Goal: Information Seeking & Learning: Find contact information

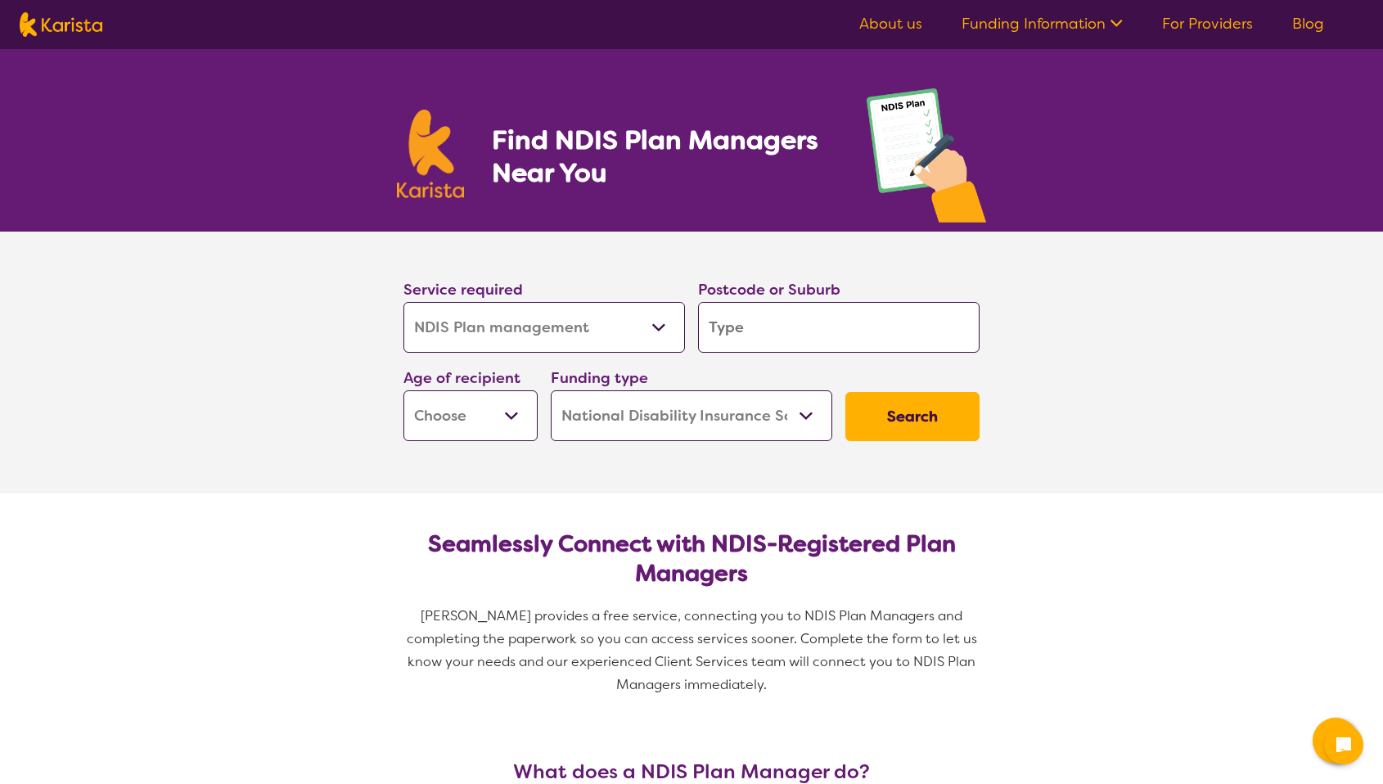
select select "NDIS Plan management"
select select "NDIS"
select select "NDIS Plan management"
select select "NDIS"
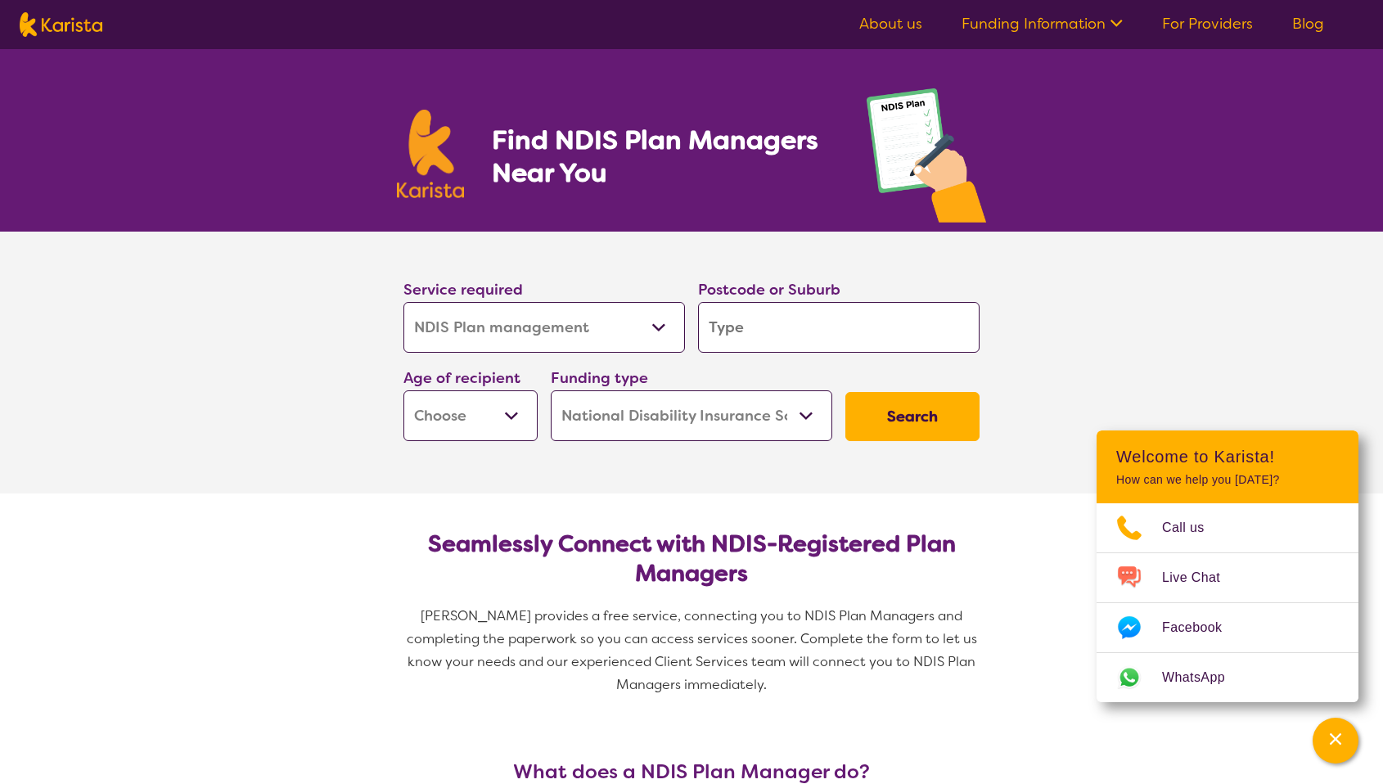
click at [720, 327] on input "search" at bounding box center [839, 327] width 282 height 51
type input "3"
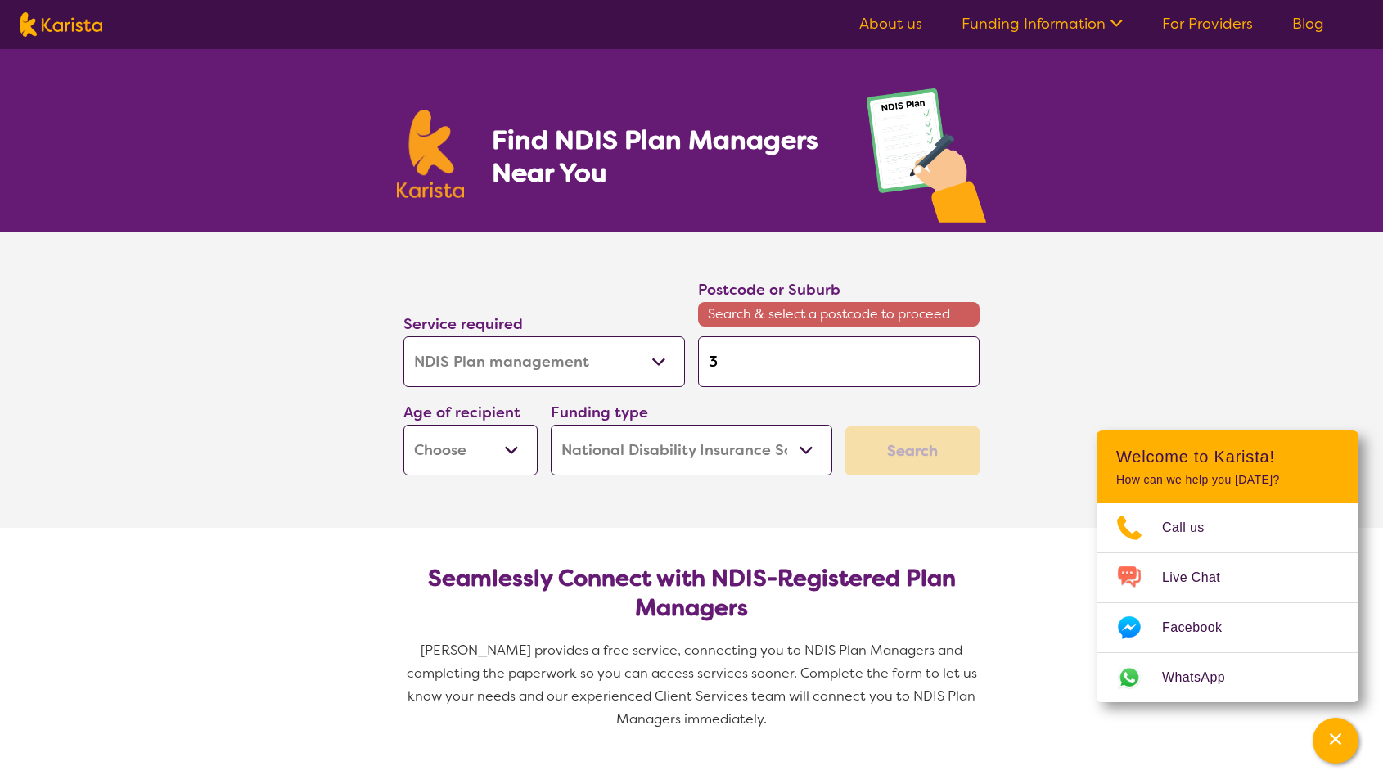
type input "30"
type input "307"
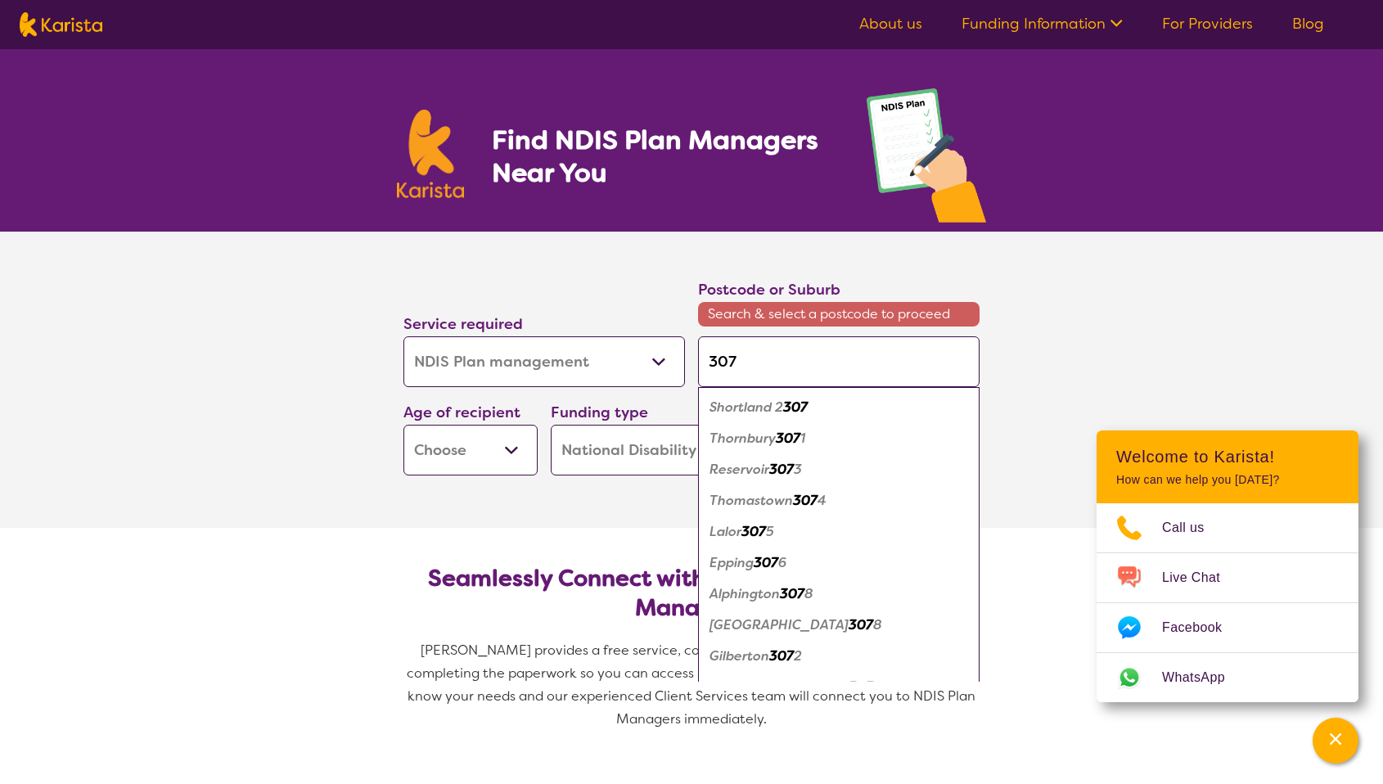
type input "3079"
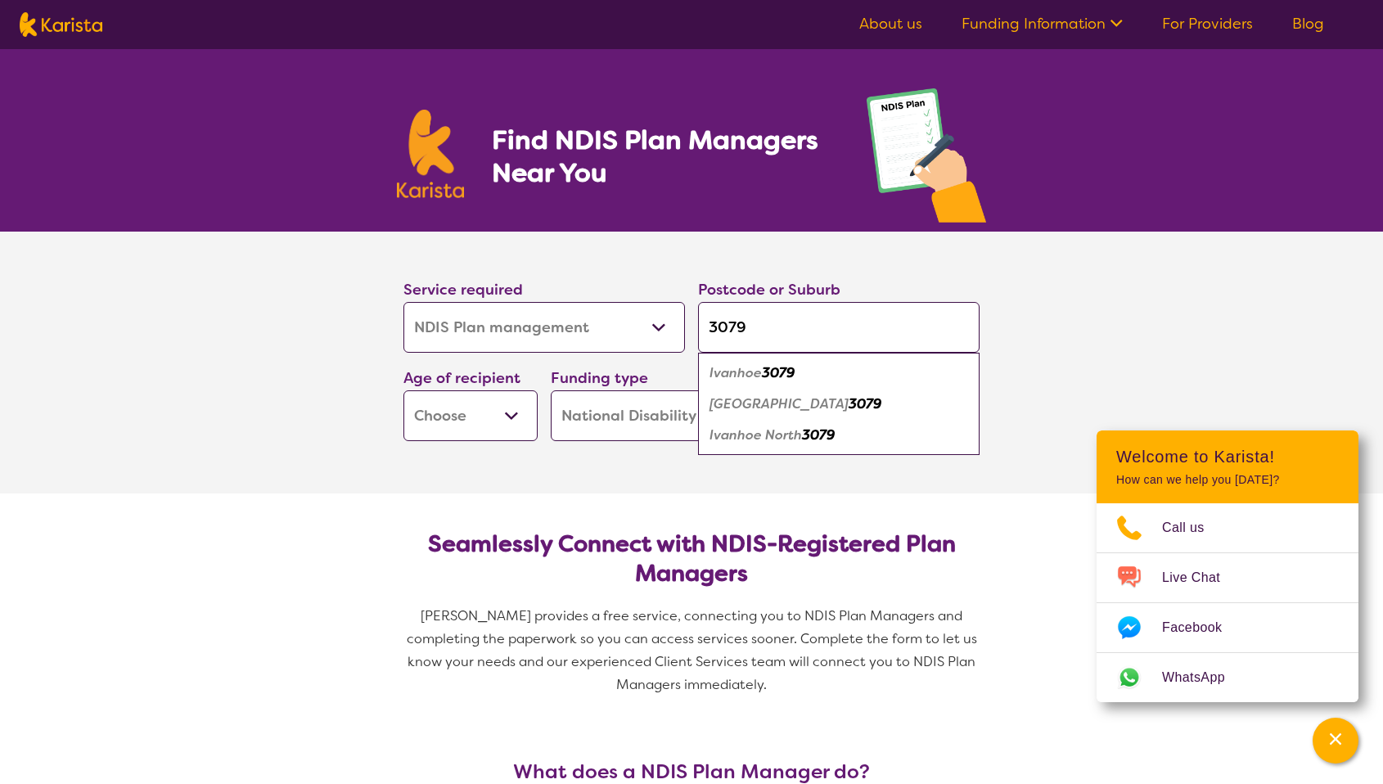
type input "3079"
click at [756, 369] on em "Ivanhoe" at bounding box center [736, 372] width 52 height 17
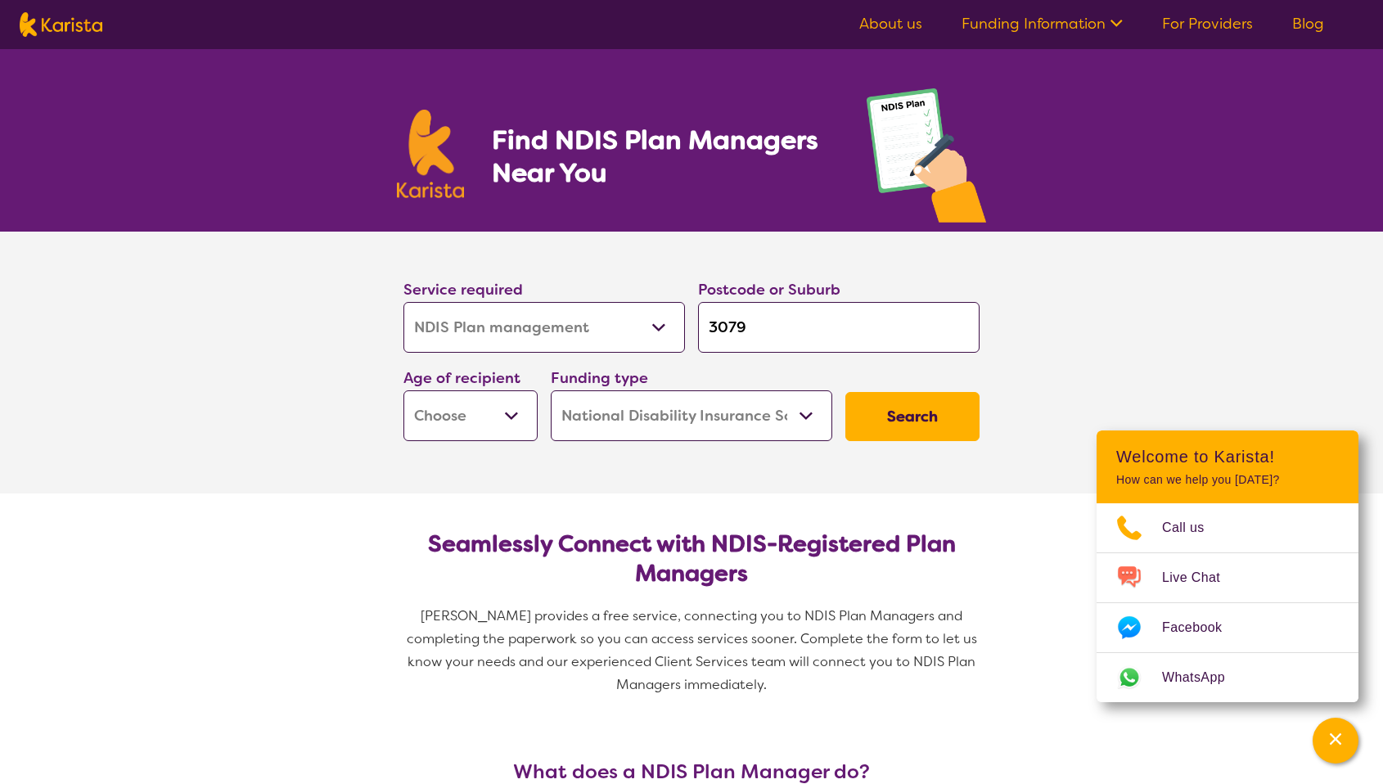
select select "AD"
click at [890, 418] on button "Search" at bounding box center [913, 416] width 134 height 49
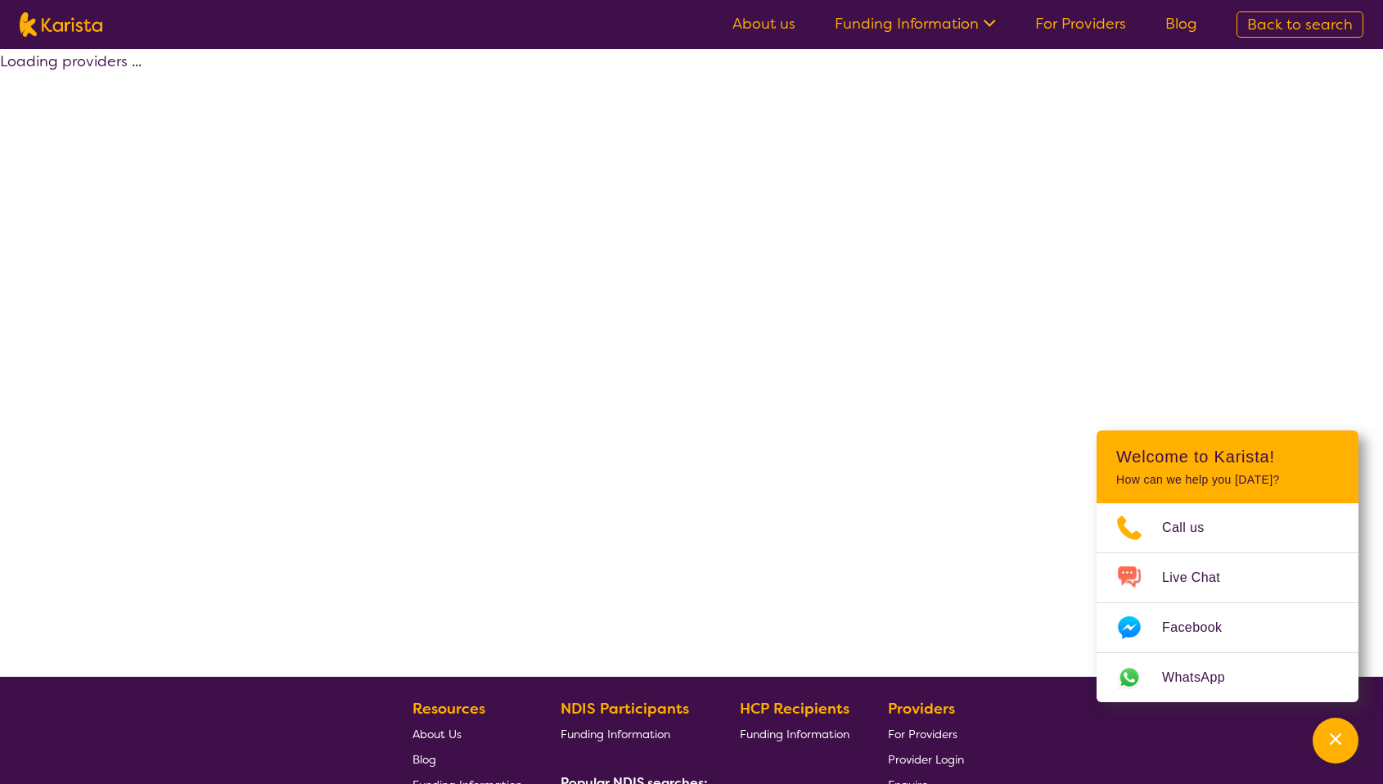
select select "by_score"
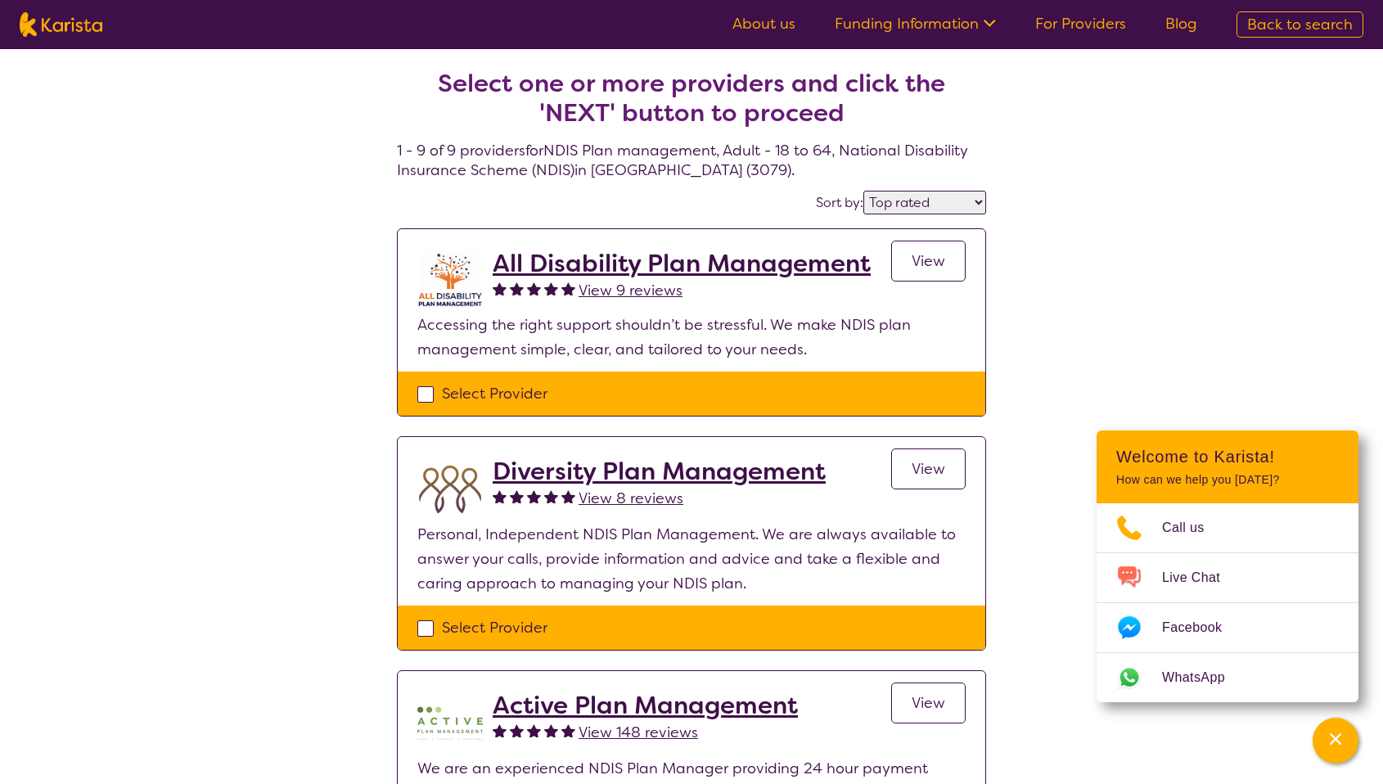
select select "NDIS Plan management"
select select "AD"
select select "NDIS"
select select "NDIS Plan management"
select select "AD"
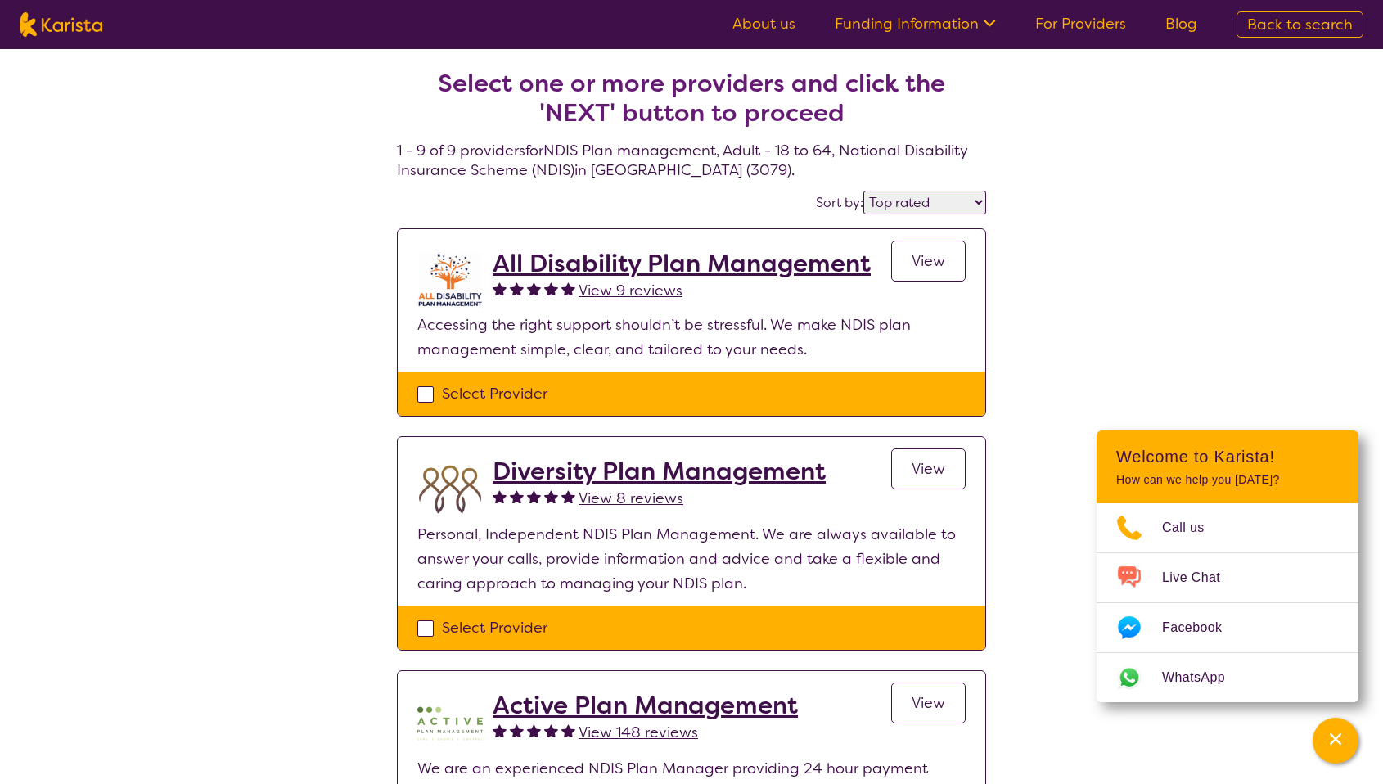
select select "NDIS"
